Goal: Find specific page/section

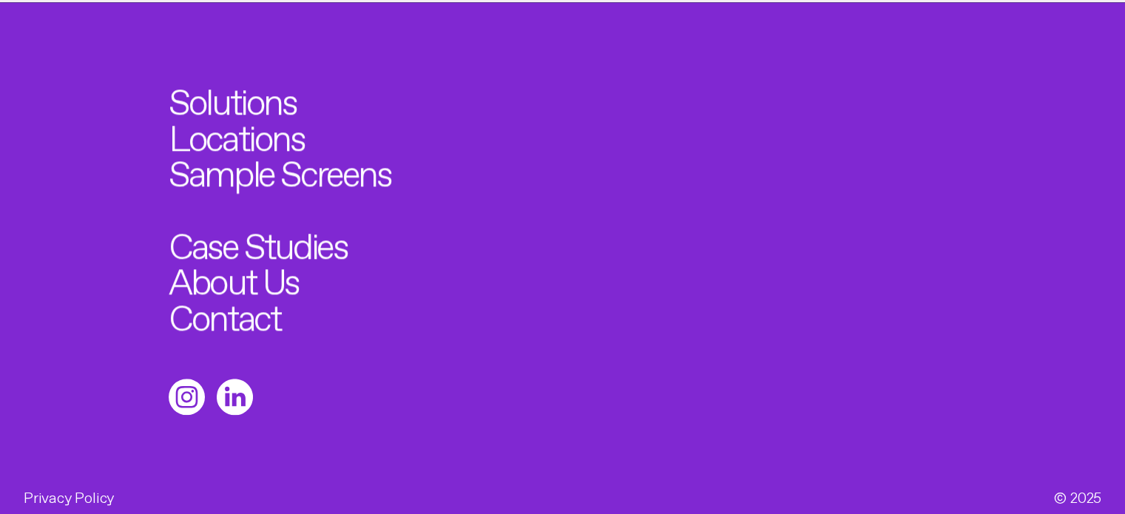
scroll to position [1400, 0]
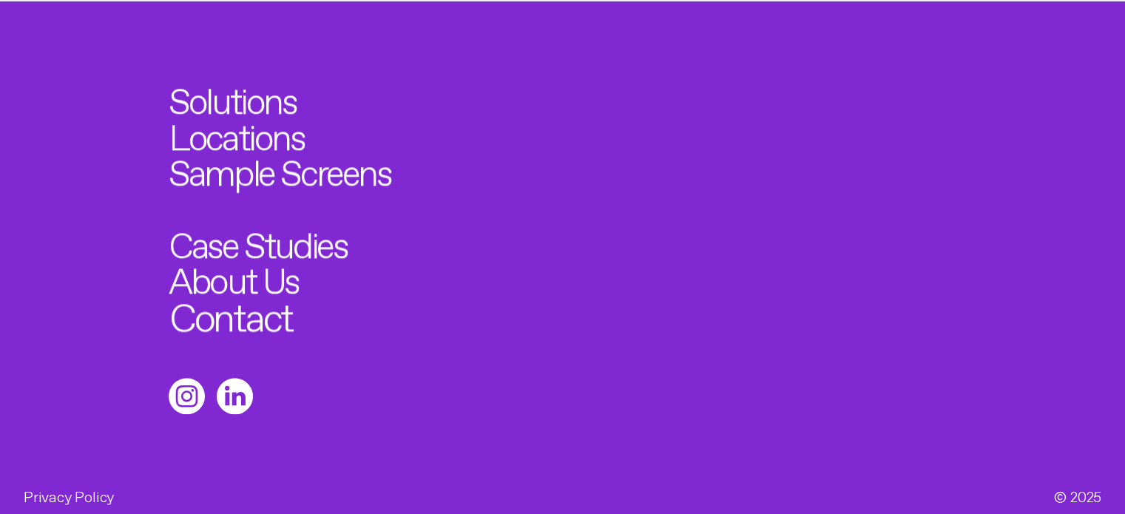
click at [260, 294] on link "Contact" at bounding box center [230, 312] width 123 height 40
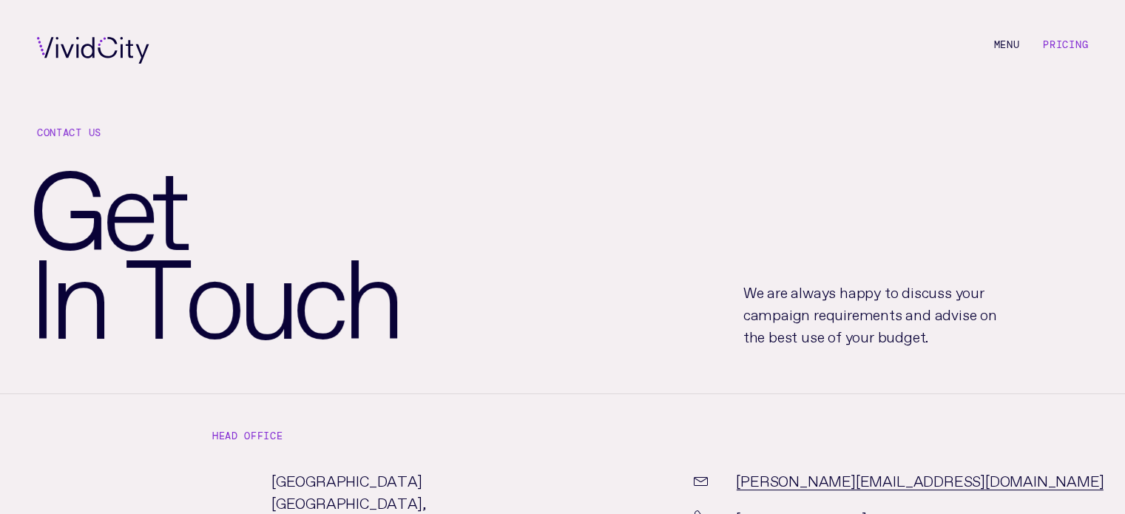
drag, startPoint x: 432, startPoint y: 256, endPoint x: 409, endPoint y: 254, distance: 23.0
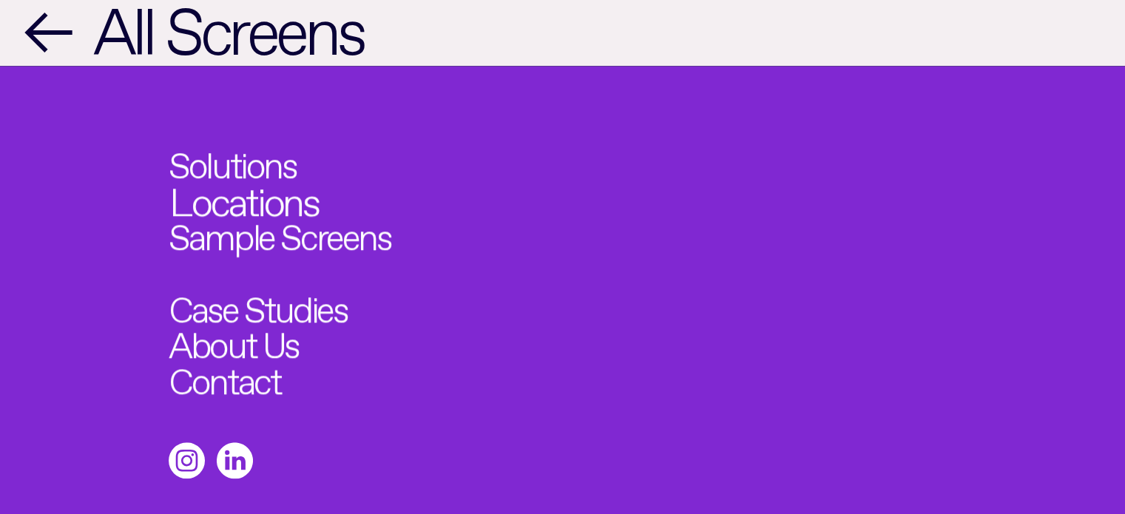
click at [266, 178] on link "Locations" at bounding box center [243, 197] width 149 height 40
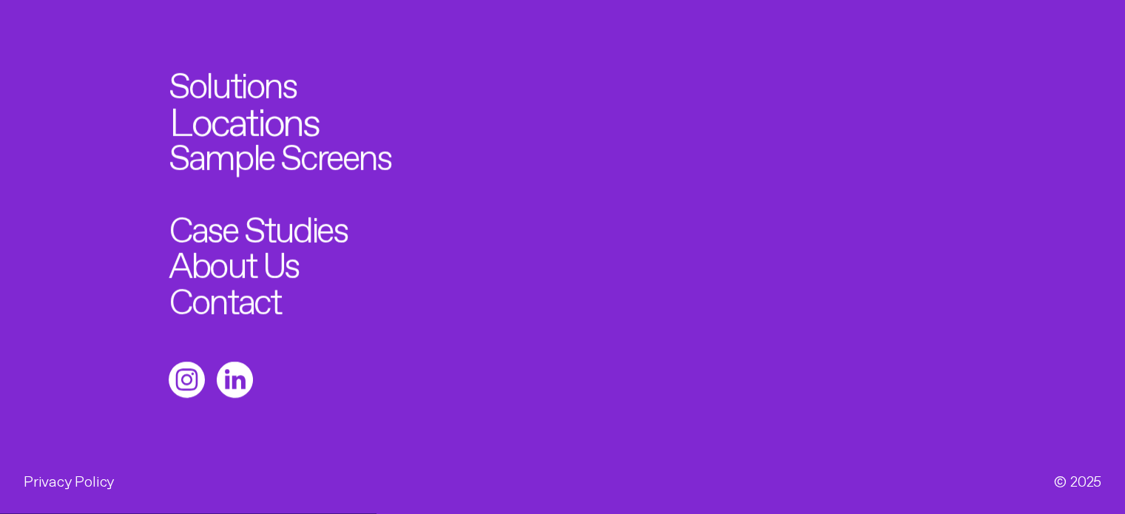
drag, startPoint x: 277, startPoint y: 217, endPoint x: 276, endPoint y: 193, distance: 23.7
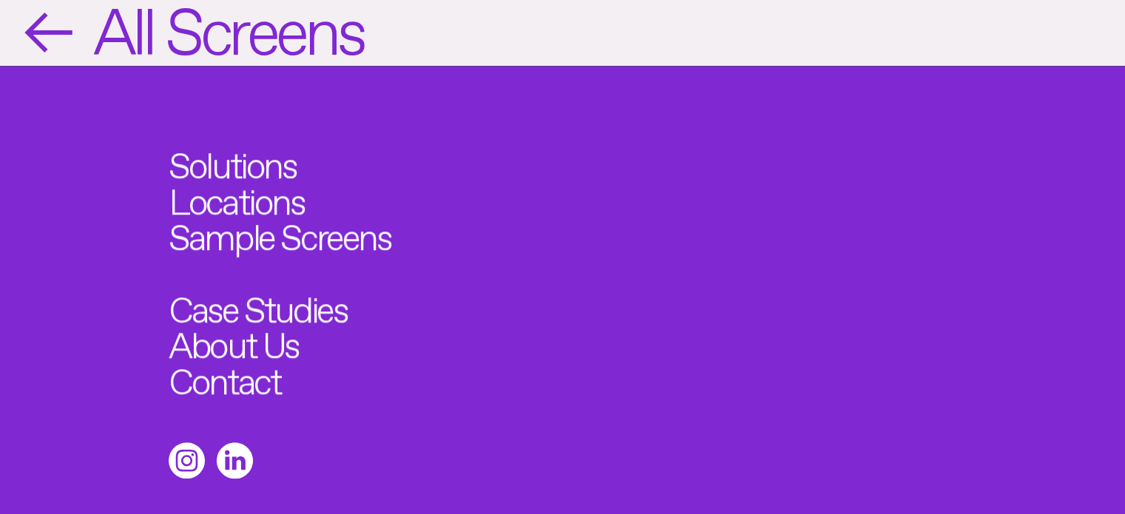
click at [41, 6] on span "←" at bounding box center [47, 23] width 46 height 61
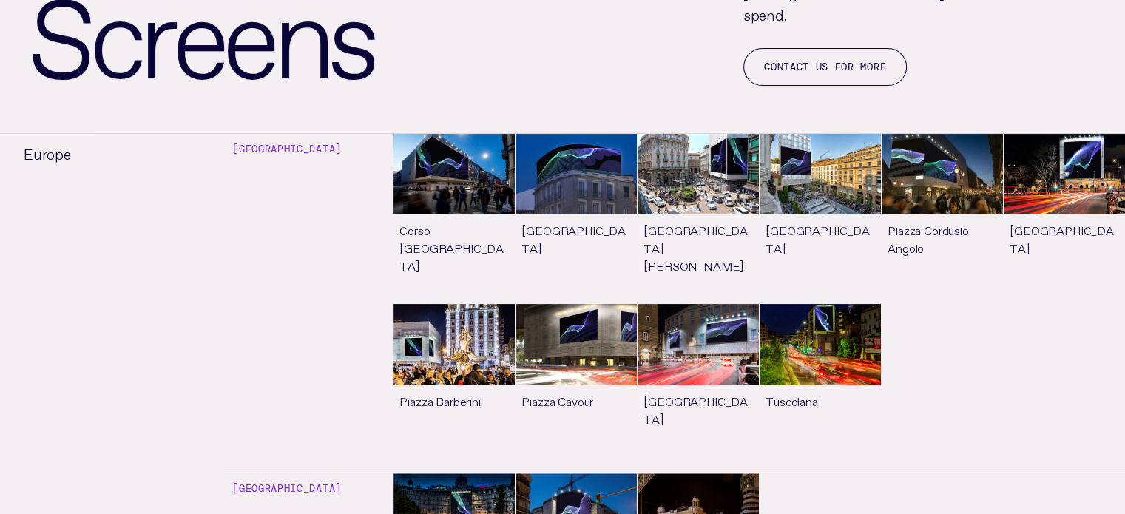
drag, startPoint x: 751, startPoint y: 254, endPoint x: 736, endPoint y: 240, distance: 19.9
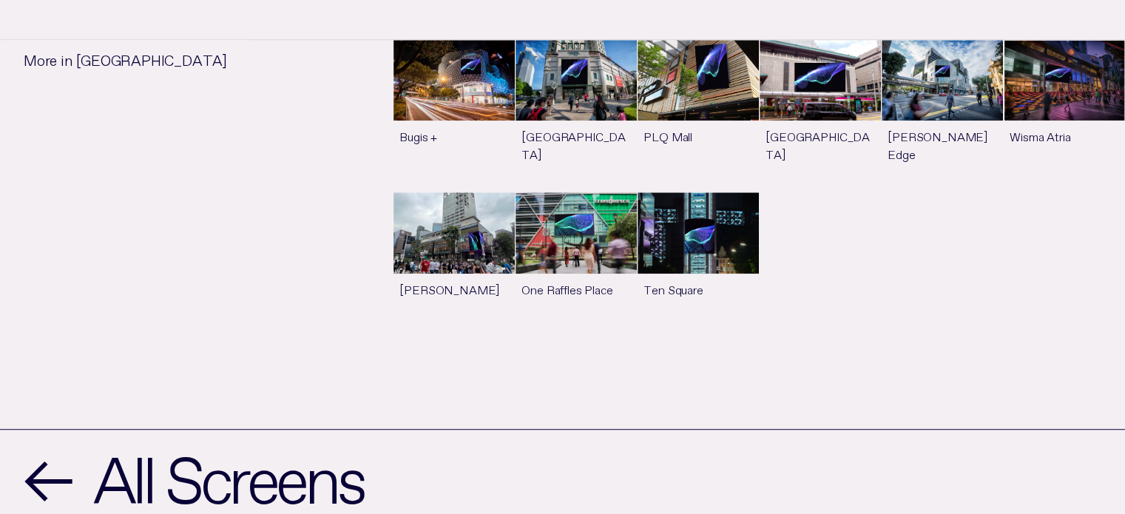
scroll to position [887, 0]
